Goal: Information Seeking & Learning: Learn about a topic

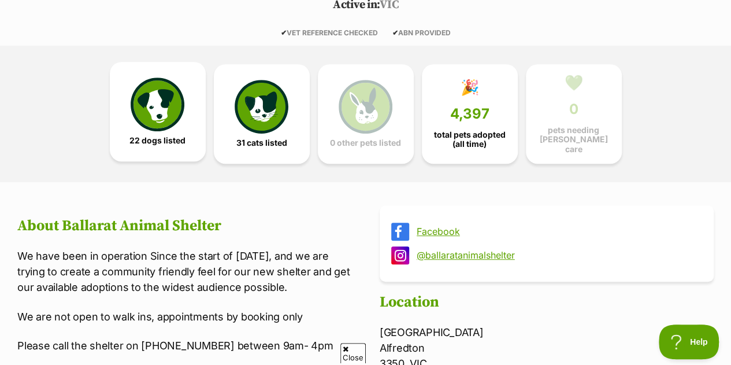
click at [183, 109] on img at bounding box center [157, 103] width 53 height 53
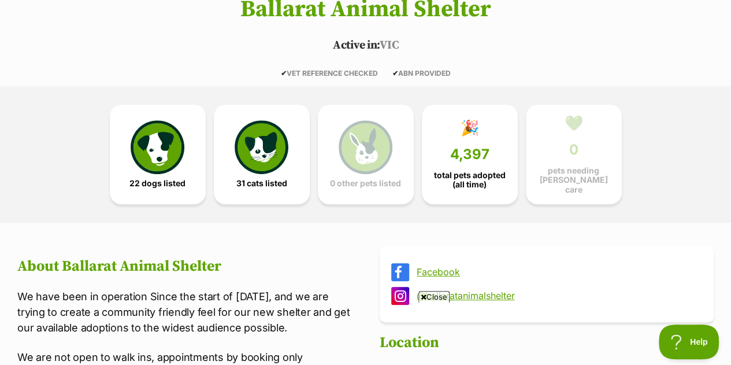
scroll to position [201, 0]
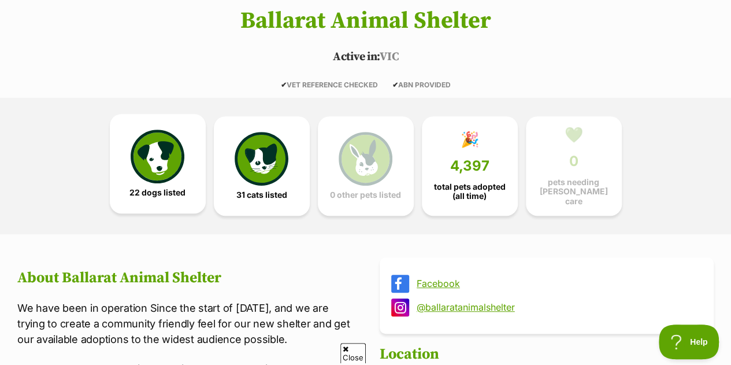
click at [171, 162] on img at bounding box center [157, 155] width 53 height 53
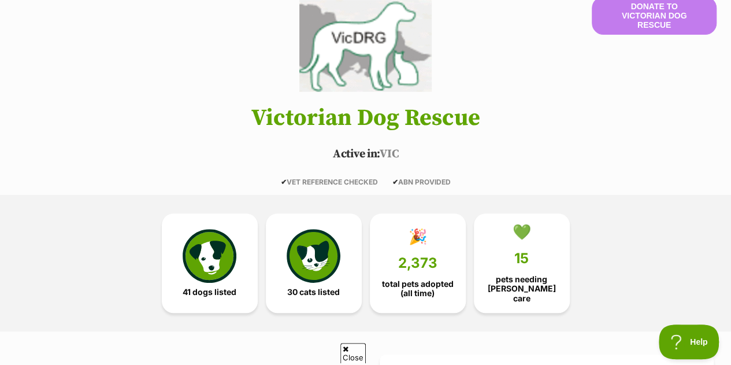
scroll to position [292, 0]
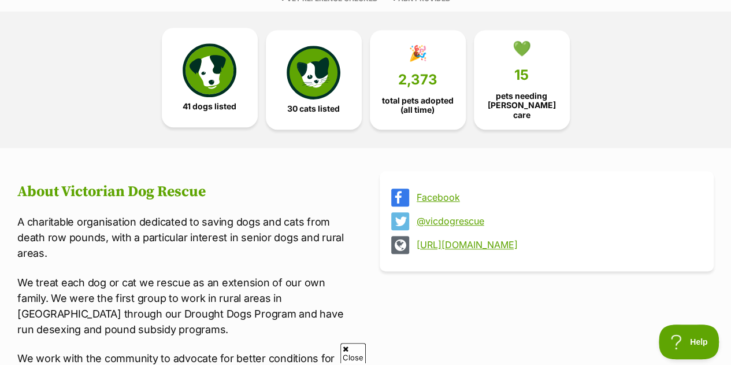
click at [216, 67] on img at bounding box center [209, 69] width 53 height 53
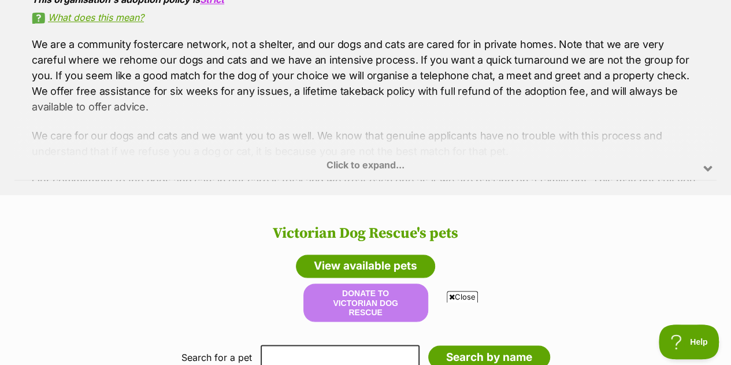
scroll to position [826, 0]
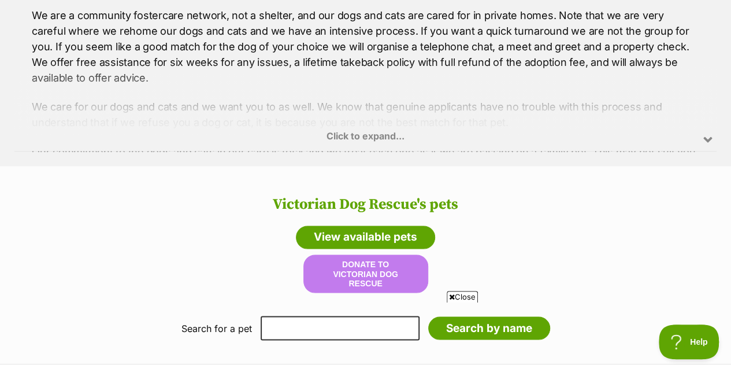
click at [703, 134] on div "Click to expand..." at bounding box center [365, 106] width 702 height 90
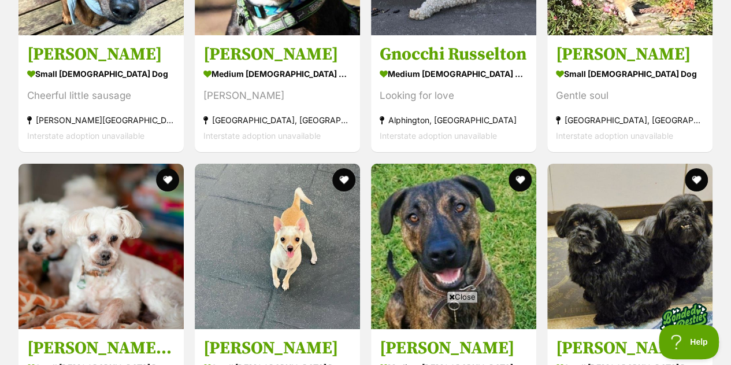
scroll to position [2107, 0]
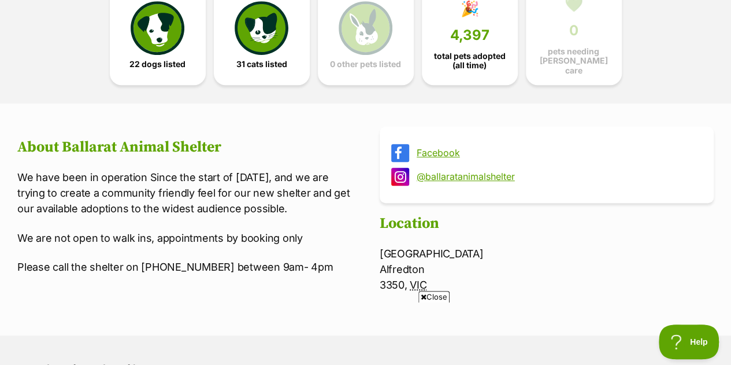
scroll to position [17, 0]
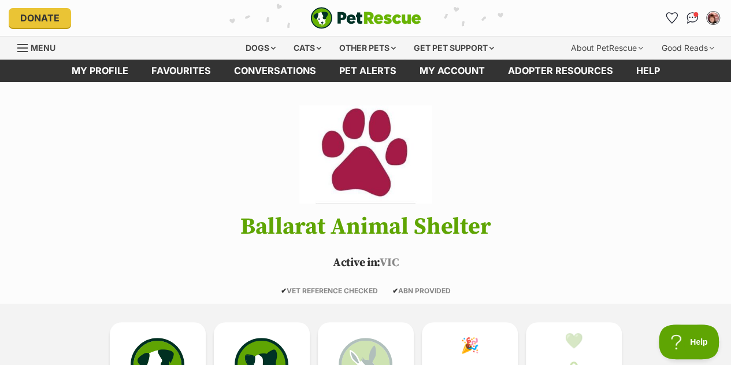
click at [154, 2] on div "Donate PetRescue home My account [PERSON_NAME] Edit profile Log out Pet alerts …" at bounding box center [366, 18] width 714 height 36
